Goal: Task Accomplishment & Management: Use online tool/utility

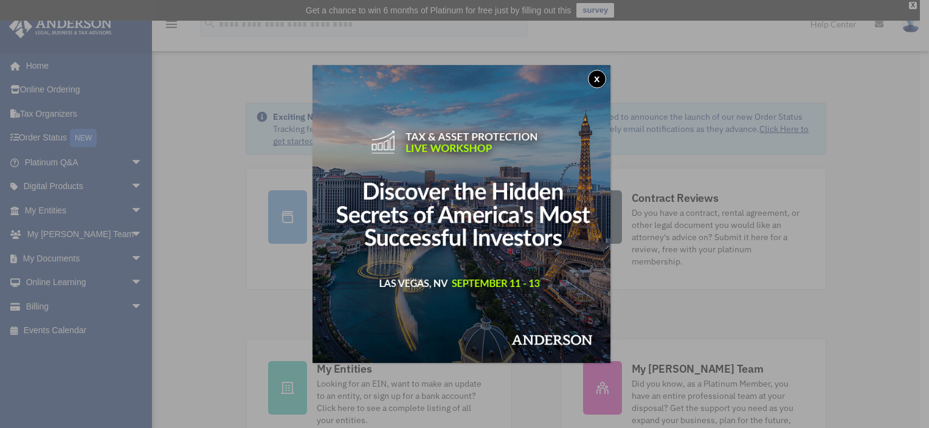
click at [603, 80] on button "x" at bounding box center [597, 79] width 18 height 18
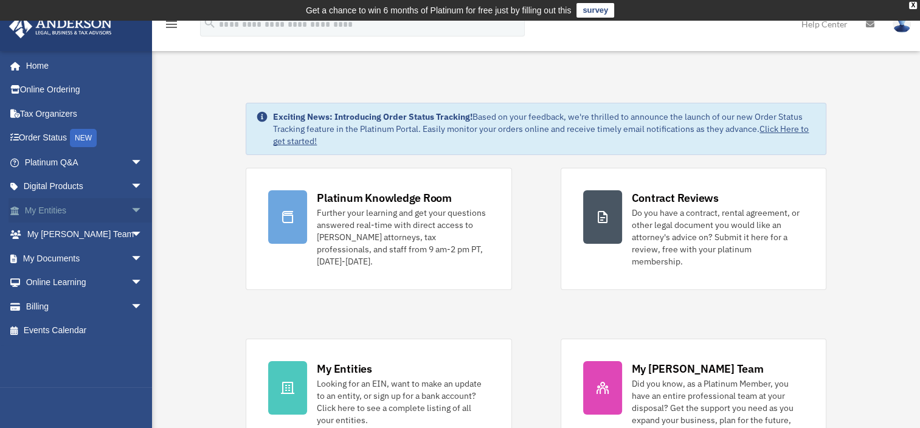
click at [131, 213] on span "arrow_drop_down" at bounding box center [143, 210] width 24 height 25
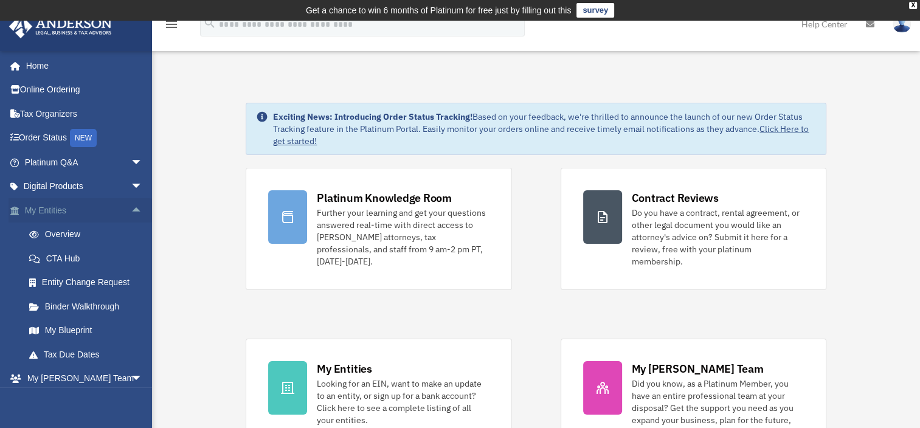
click at [131, 205] on span "arrow_drop_up" at bounding box center [143, 210] width 24 height 25
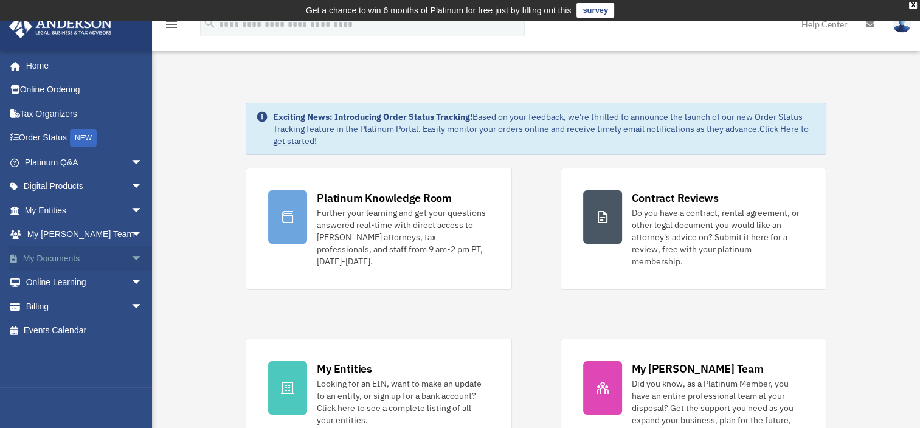
click at [131, 251] on span "arrow_drop_down" at bounding box center [143, 258] width 24 height 25
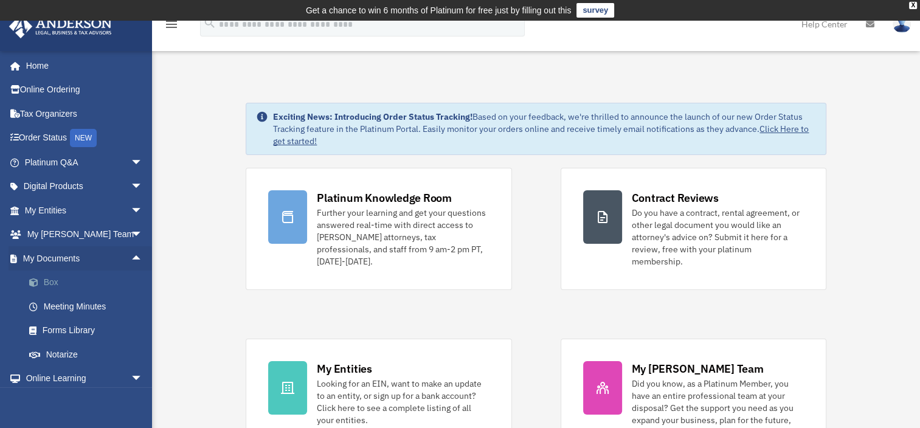
click at [97, 280] on link "Box" at bounding box center [89, 283] width 144 height 24
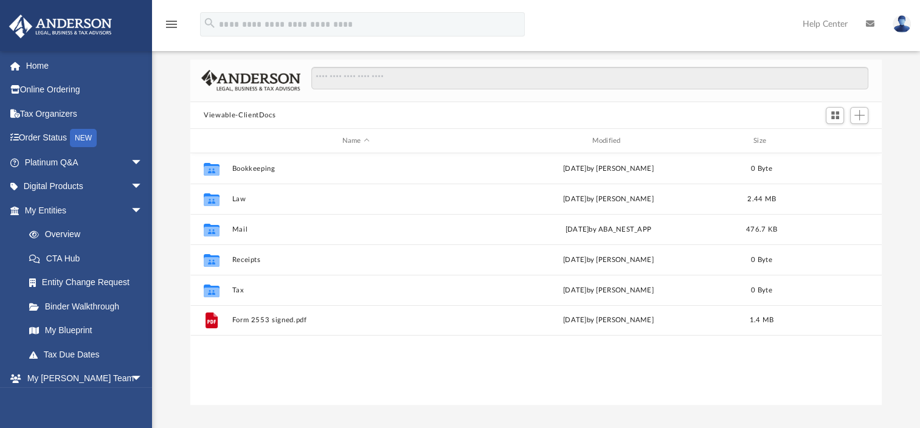
scroll to position [80, 0]
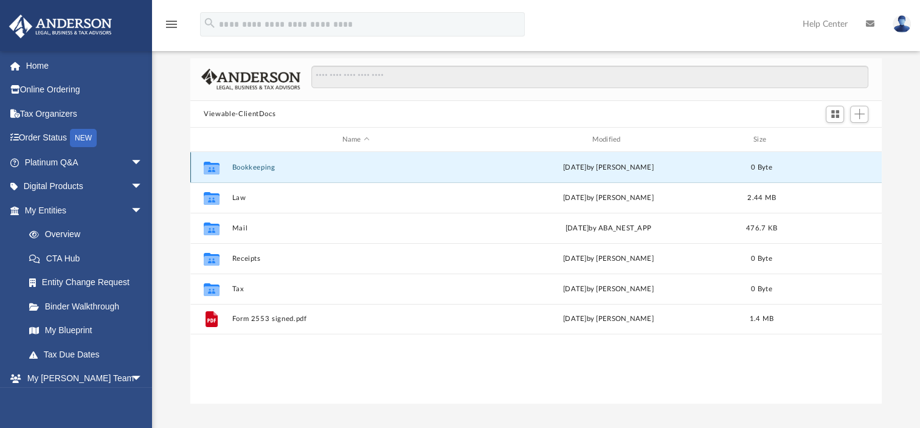
click at [260, 164] on button "Bookkeeping" at bounding box center [355, 168] width 247 height 8
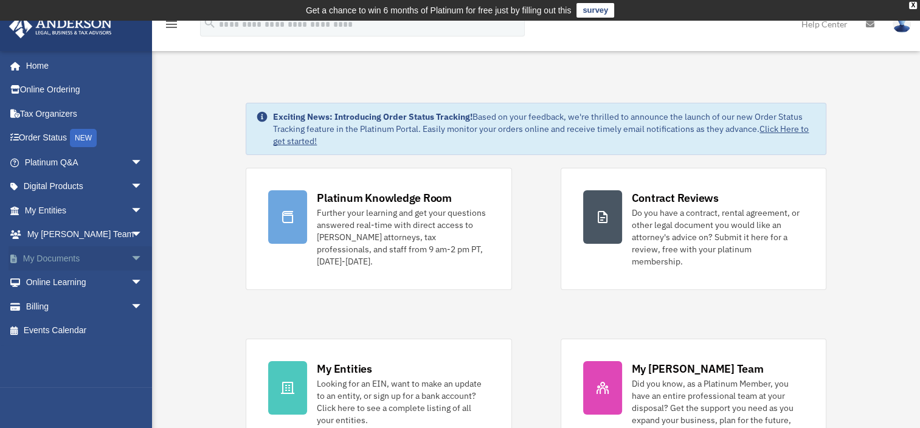
click at [131, 257] on span "arrow_drop_down" at bounding box center [143, 258] width 24 height 25
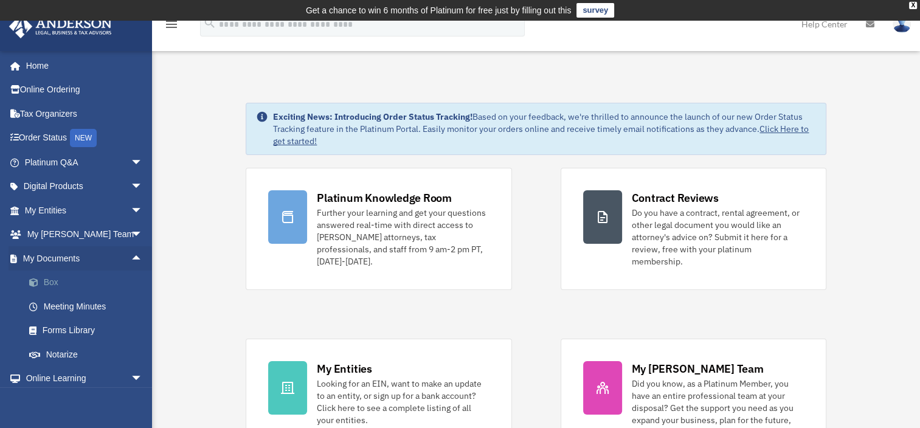
click at [67, 281] on link "Box" at bounding box center [89, 283] width 144 height 24
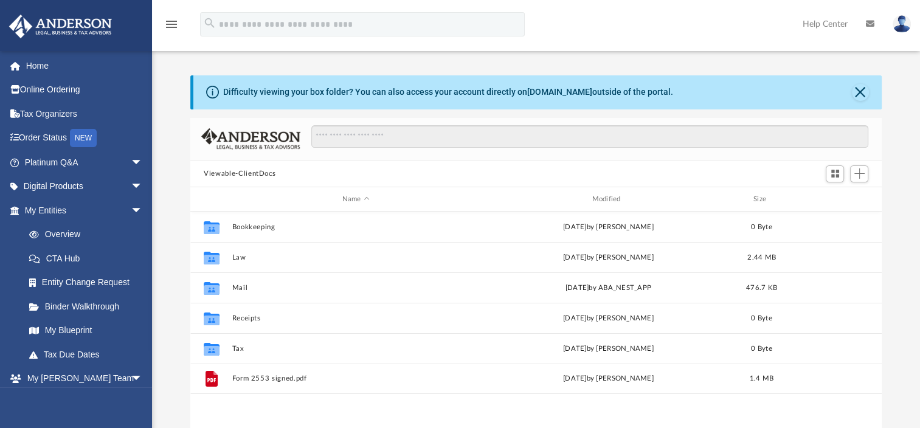
scroll to position [267, 681]
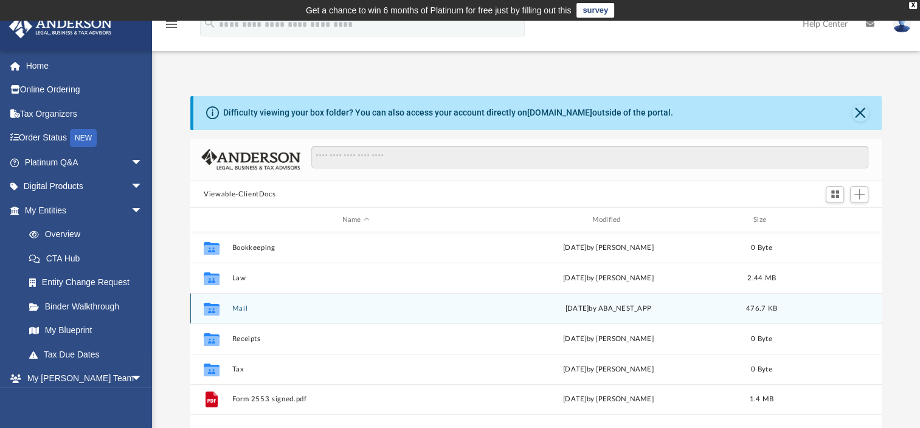
click at [238, 302] on div "Collaborated Folder Mail [DATE] by ABA_NEST_APP 476.7 KB" at bounding box center [535, 308] width 691 height 30
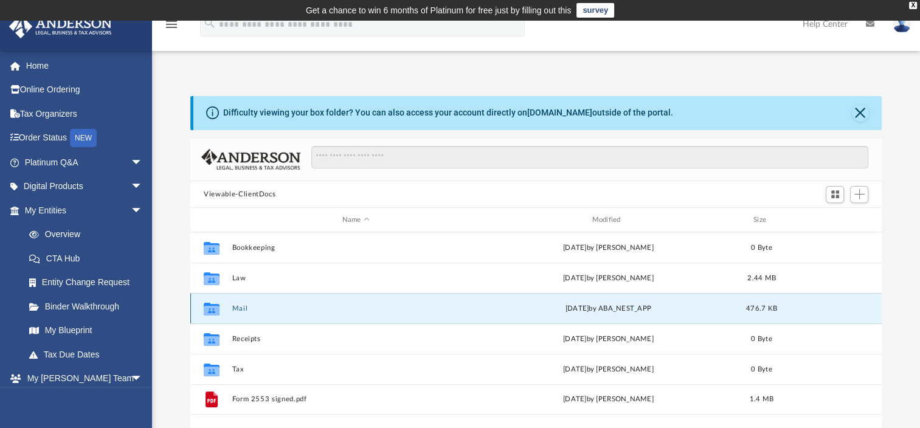
click at [240, 310] on button "Mail" at bounding box center [355, 309] width 247 height 8
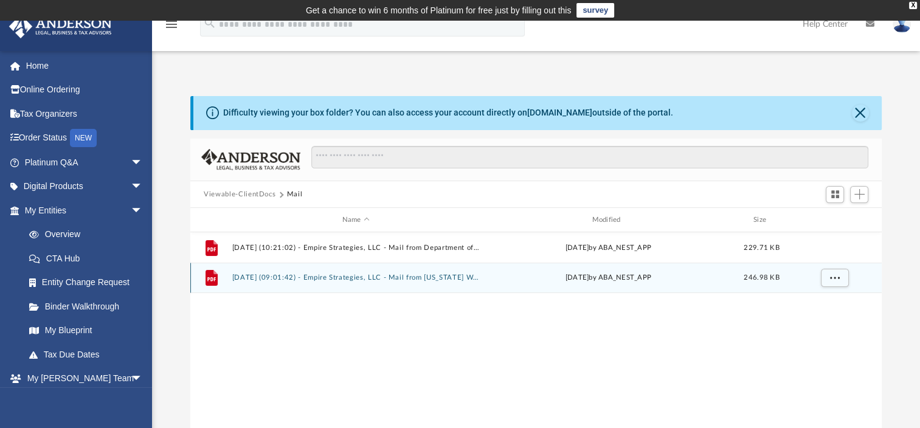
click at [275, 277] on button "2025.08.11 (09:01:42) - Empire Strategies, LLC - Mail from Texas Workforce Comm…" at bounding box center [355, 278] width 247 height 8
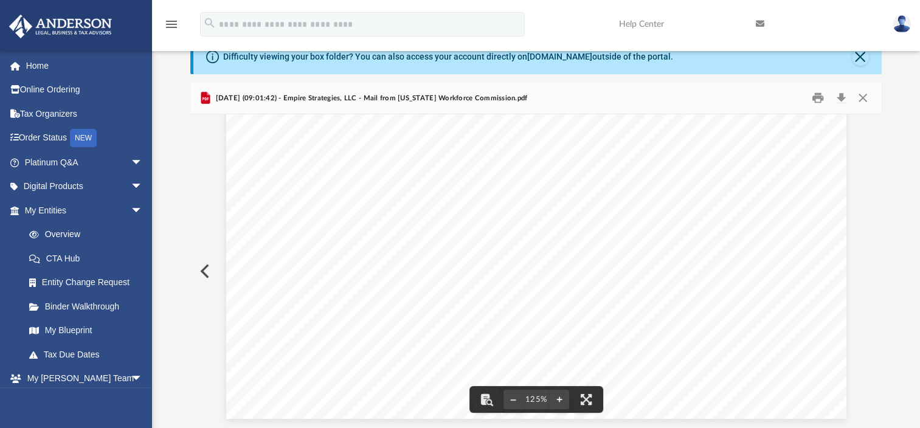
scroll to position [229, 0]
drag, startPoint x: 556, startPoint y: 291, endPoint x: 372, endPoint y: 311, distance: 184.8
click at [372, 311] on div "Page 1" at bounding box center [536, 294] width 620 height 798
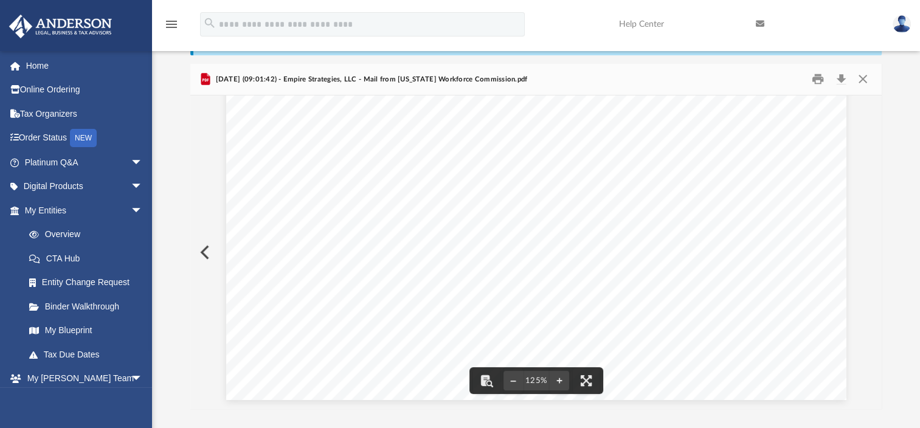
scroll to position [74, 0]
drag, startPoint x: 876, startPoint y: 359, endPoint x: 883, endPoint y: 353, distance: 8.6
click at [883, 353] on div "Scroll to top vertical_align_top" at bounding box center [886, 364] width 26 height 26
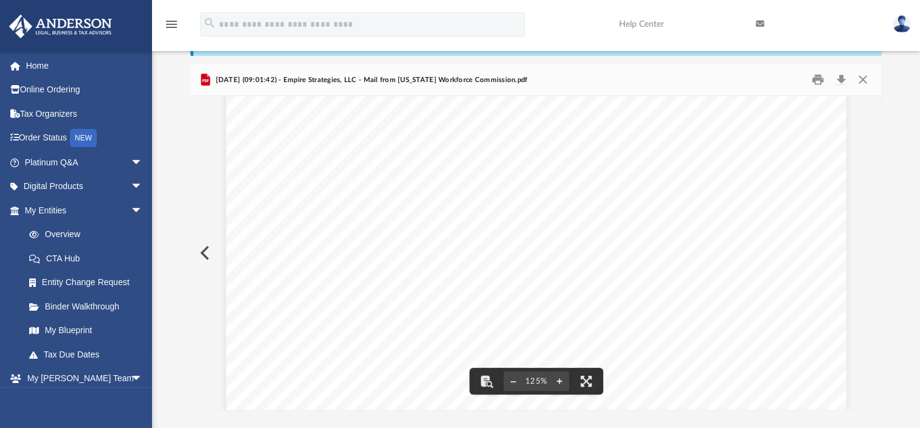
click at [887, 275] on div "Difficulty viewing your box folder? You can also access your account directly o…" at bounding box center [536, 216] width 768 height 389
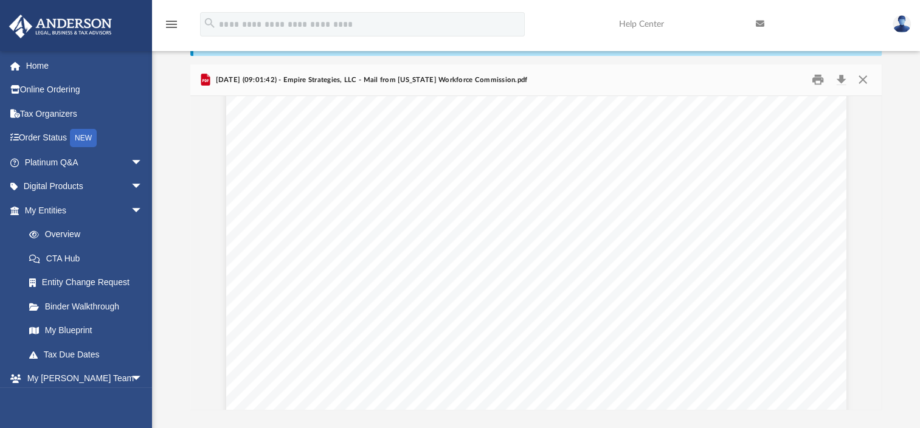
click at [887, 275] on div "Difficulty viewing your box folder? You can also access your account directly o…" at bounding box center [536, 216] width 768 height 389
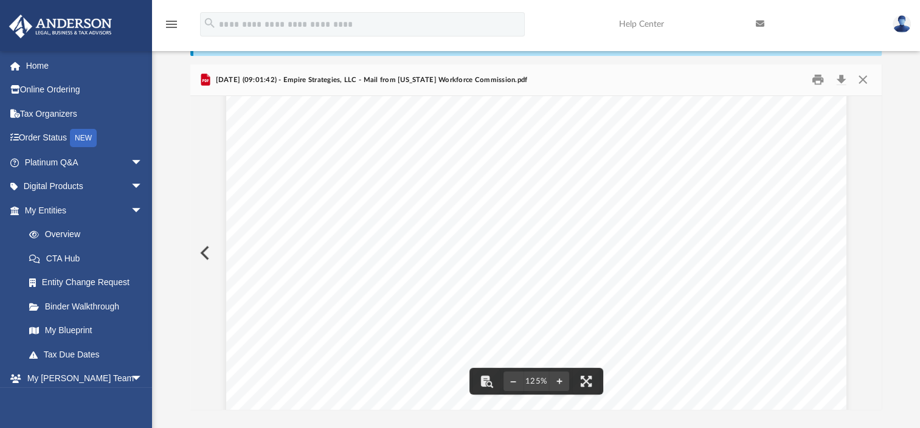
scroll to position [503, 0]
